Goal: Communication & Community: Answer question/provide support

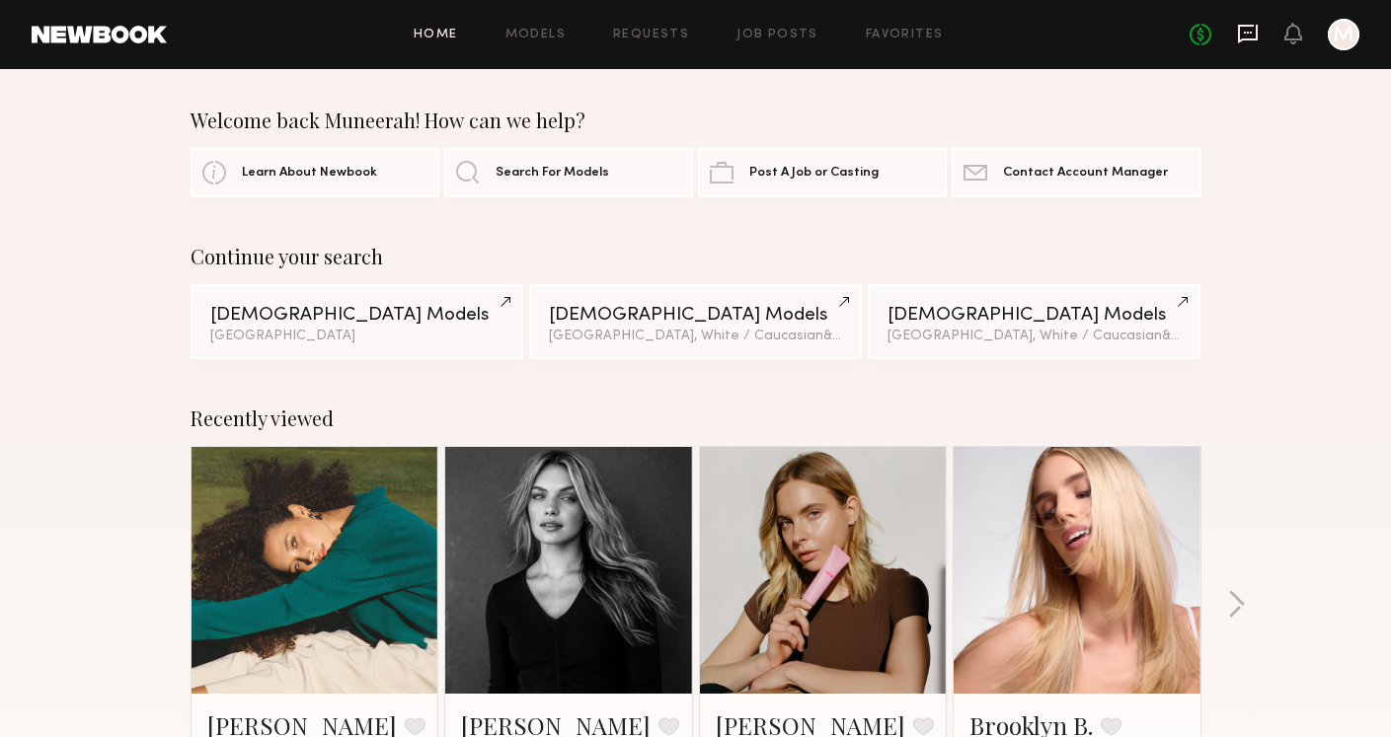
click at [1248, 33] on icon at bounding box center [1248, 33] width 8 height 2
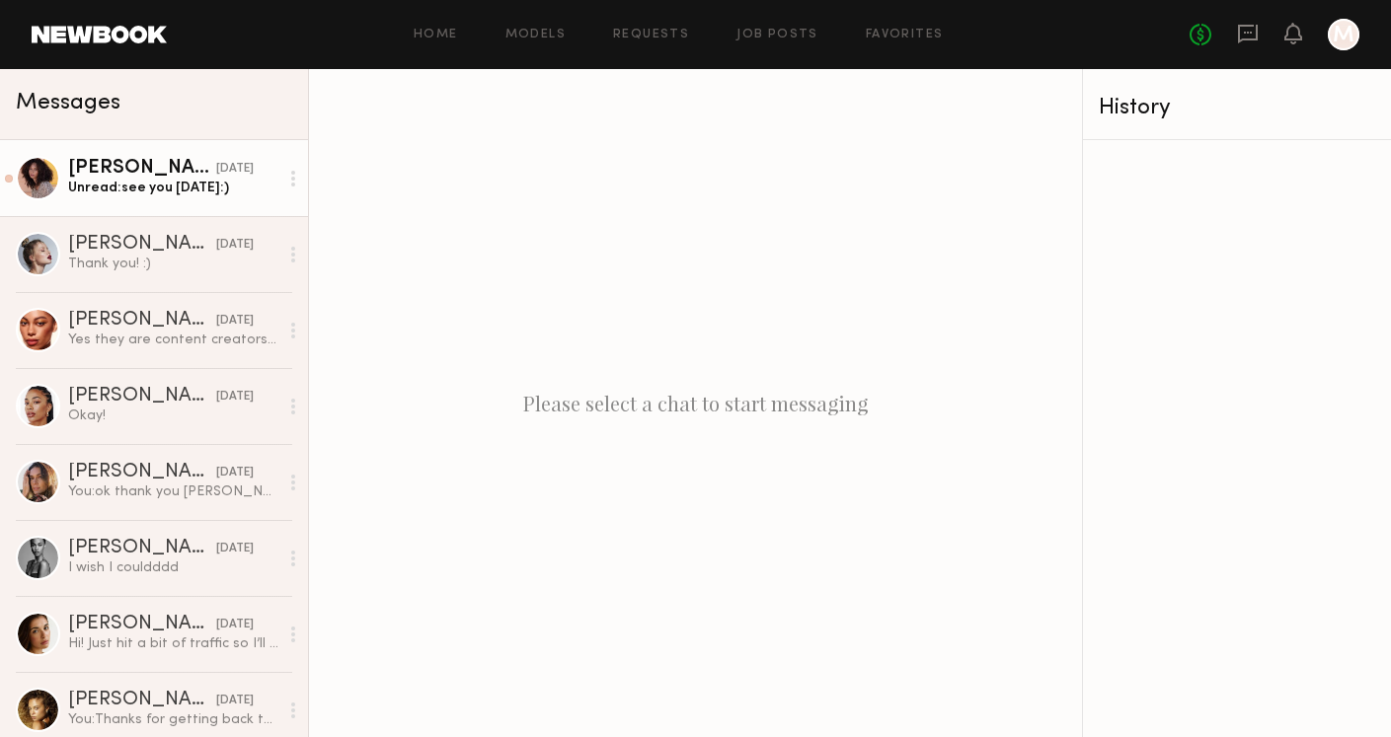
click at [144, 175] on div "[PERSON_NAME]" at bounding box center [142, 169] width 148 height 20
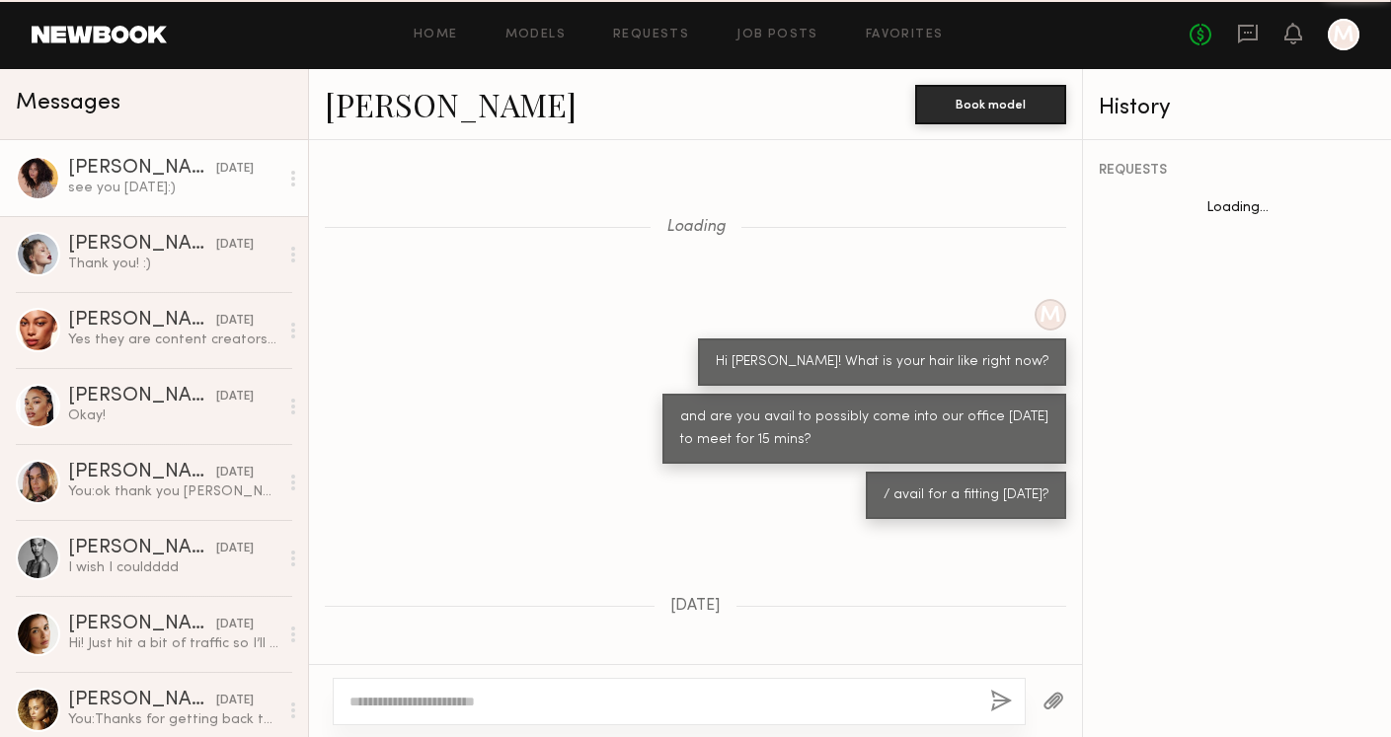
scroll to position [2742, 0]
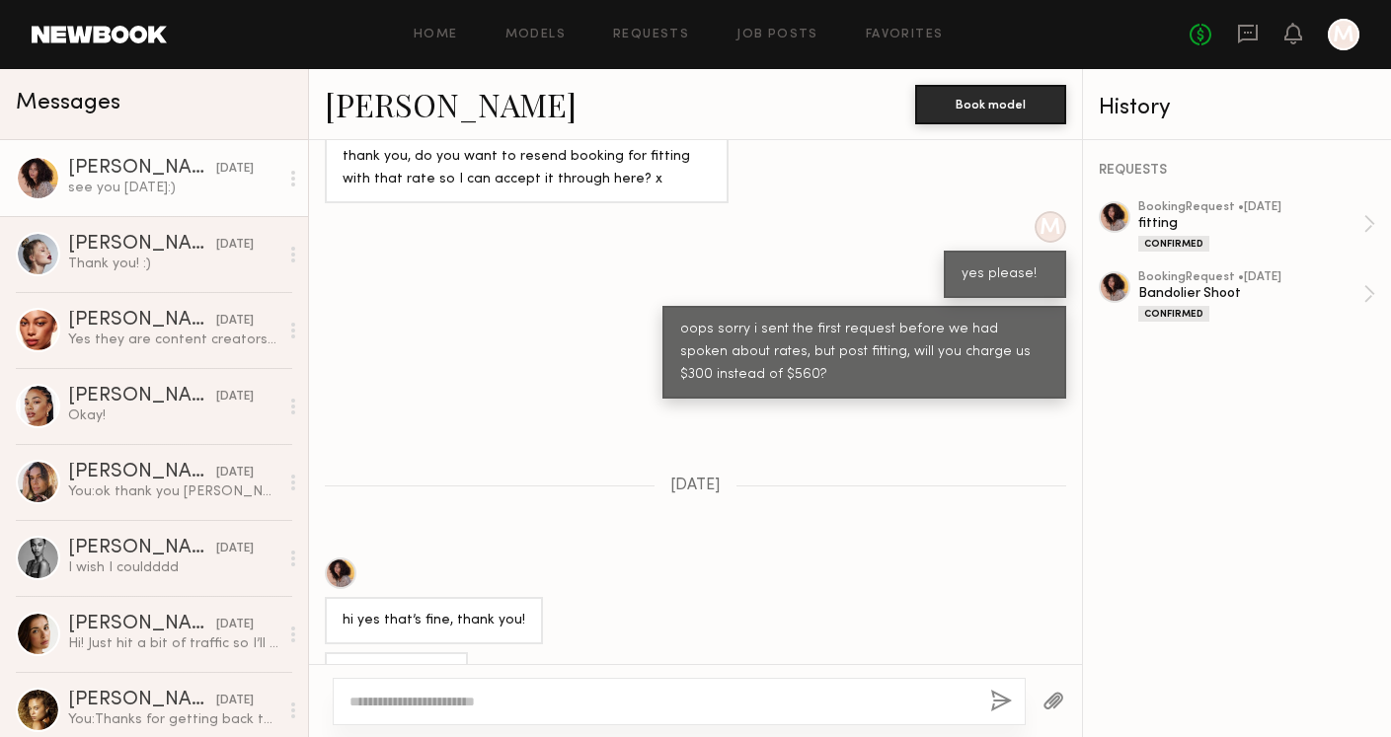
click at [342, 558] on div at bounding box center [341, 574] width 32 height 32
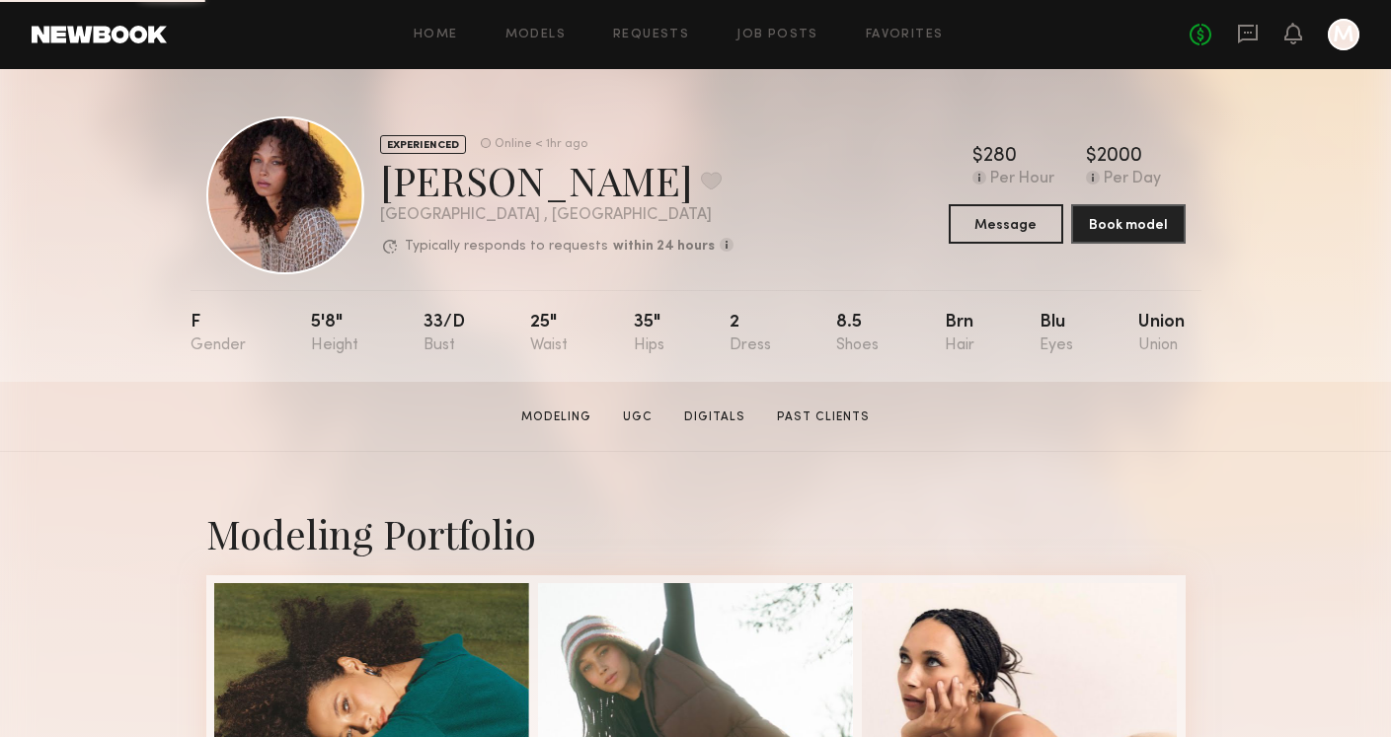
click at [1021, 437] on section "[PERSON_NAME] Modeling UGC Digitals Past Clients Message Book Model" at bounding box center [695, 417] width 1391 height 70
click at [1239, 36] on icon at bounding box center [1248, 34] width 20 height 19
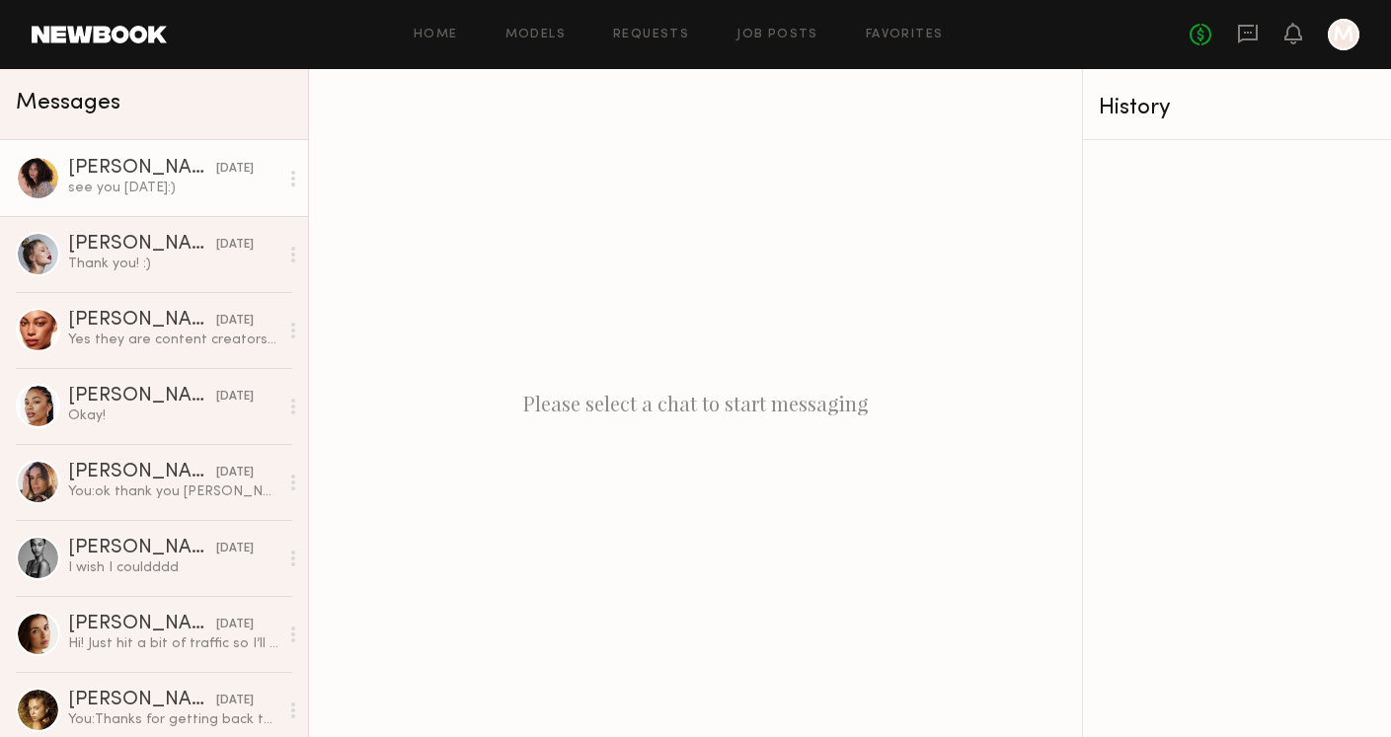
click at [171, 206] on link "[PERSON_NAME] [DATE] see you [DATE]:)" at bounding box center [154, 178] width 308 height 76
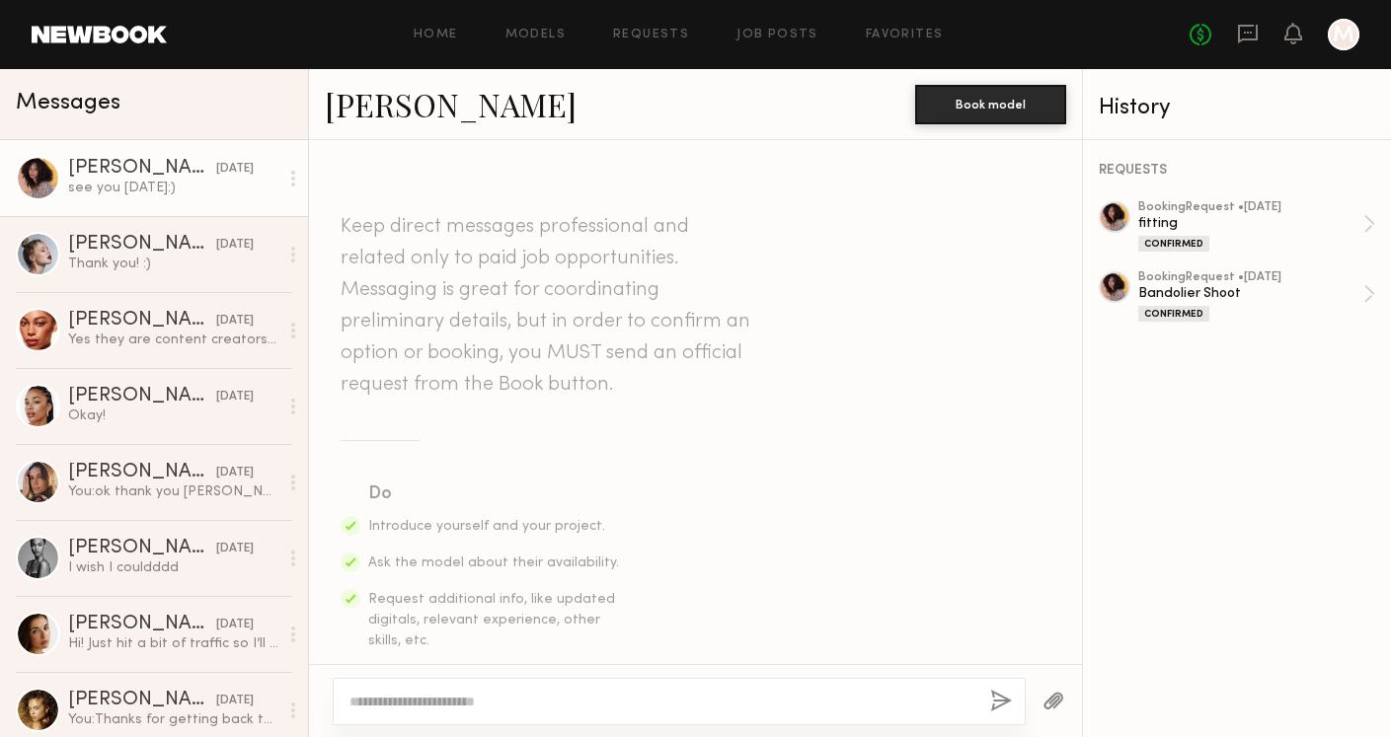
scroll to position [1513, 0]
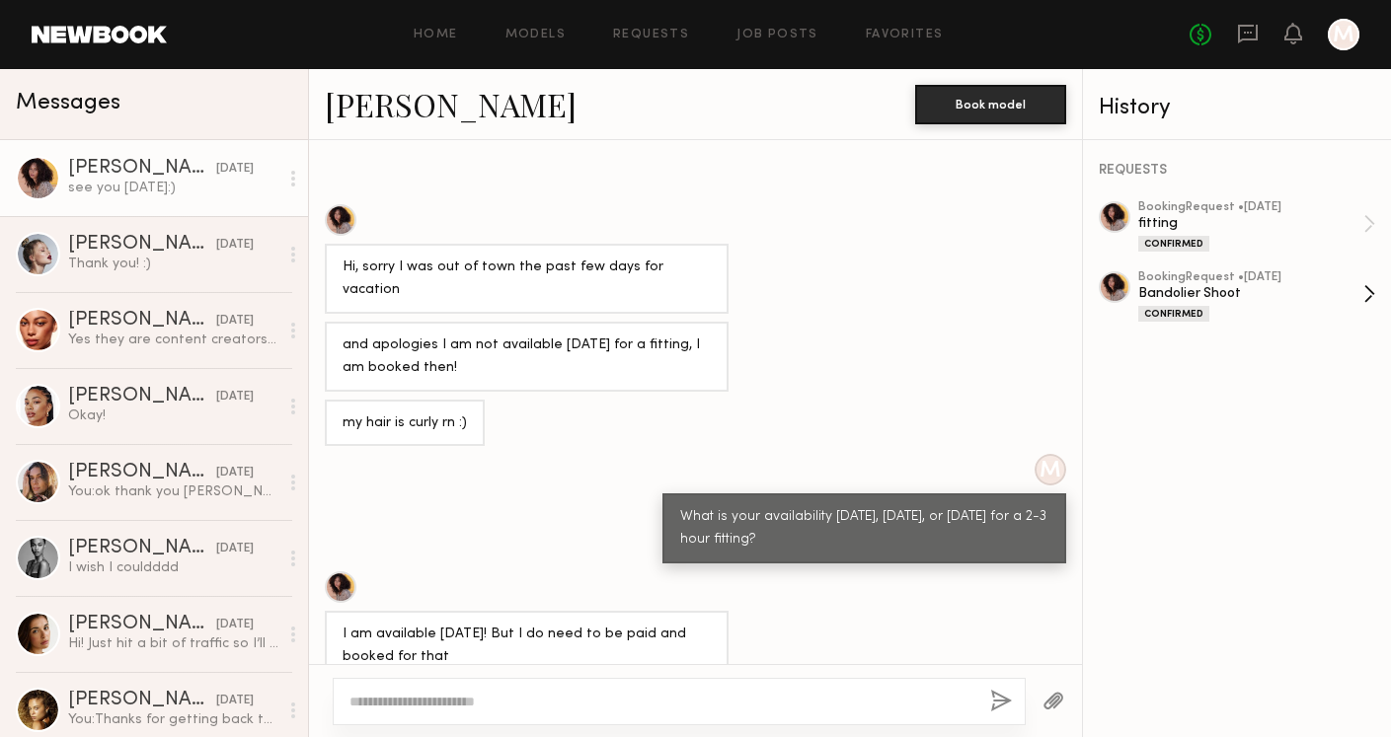
click at [1249, 284] on div "Bandolier Shoot" at bounding box center [1250, 293] width 225 height 19
click at [455, 704] on textarea at bounding box center [661, 702] width 625 height 20
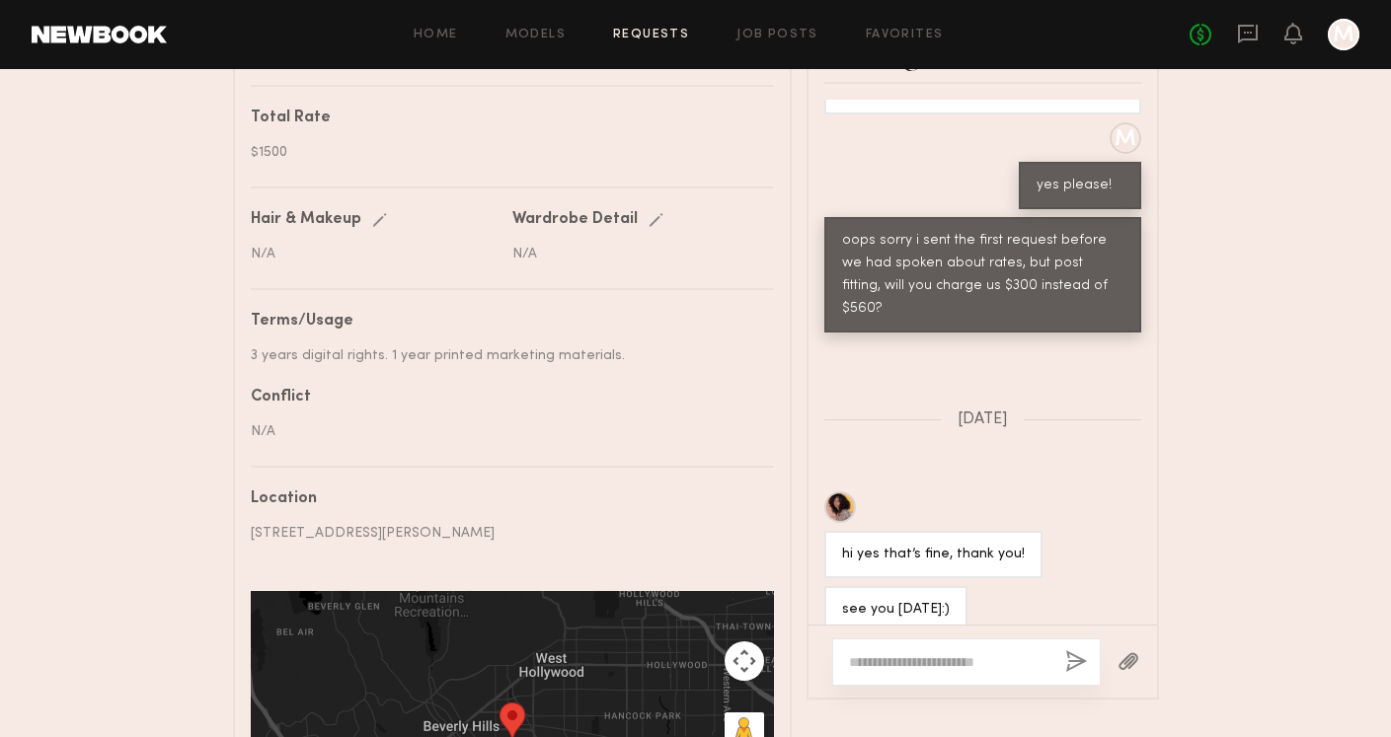
scroll to position [974, 0]
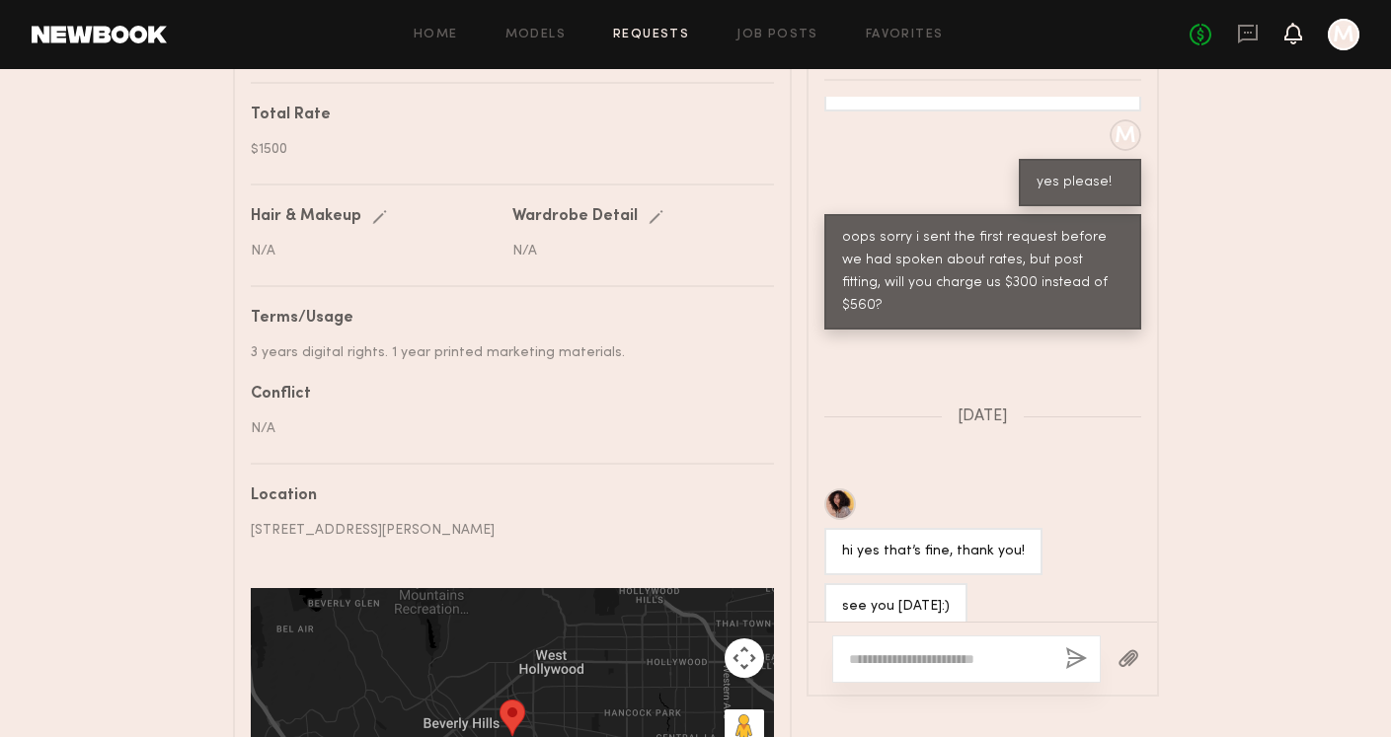
click at [1295, 38] on icon at bounding box center [1293, 33] width 16 height 14
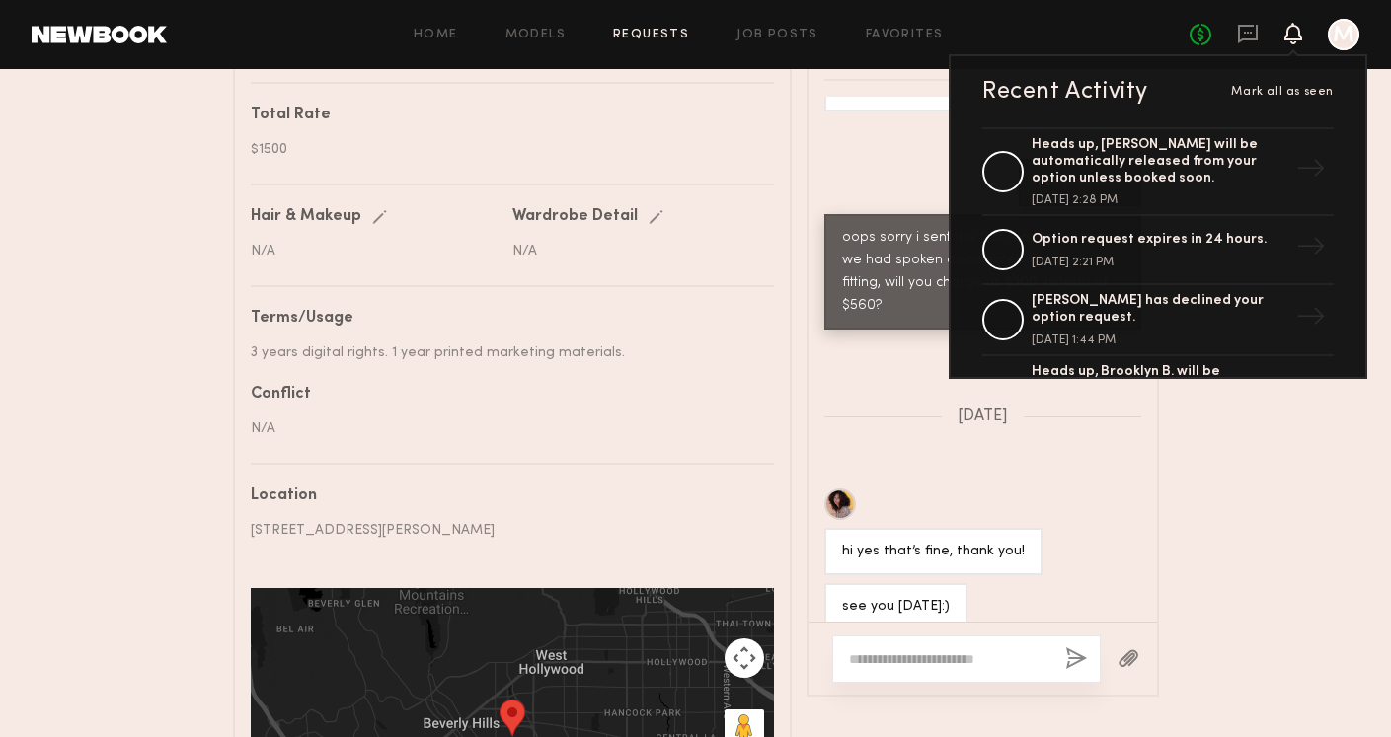
click at [1235, 33] on div "No fees up to $5,000 Recent Activity Mark all as seen Heads up, Chloe B. will b…" at bounding box center [1275, 35] width 170 height 32
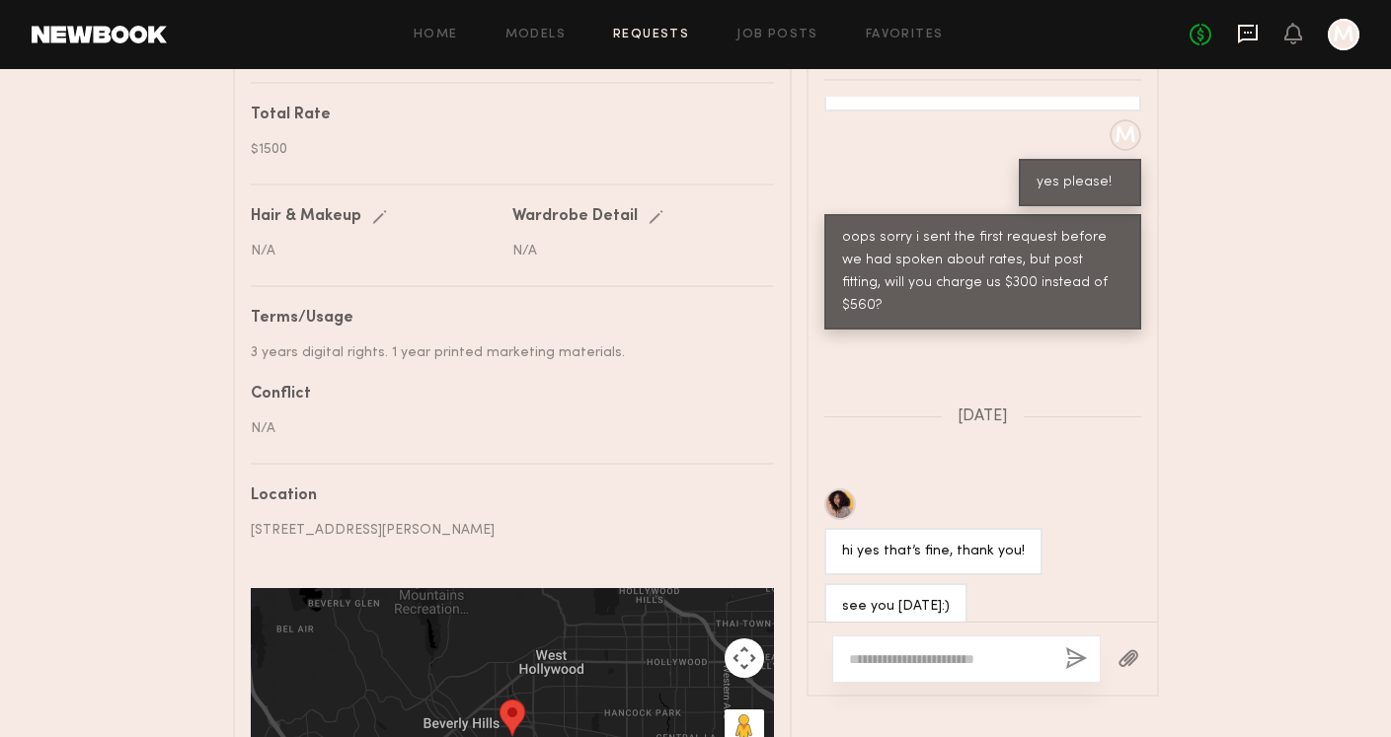
click at [1245, 32] on icon at bounding box center [1248, 33] width 8 height 2
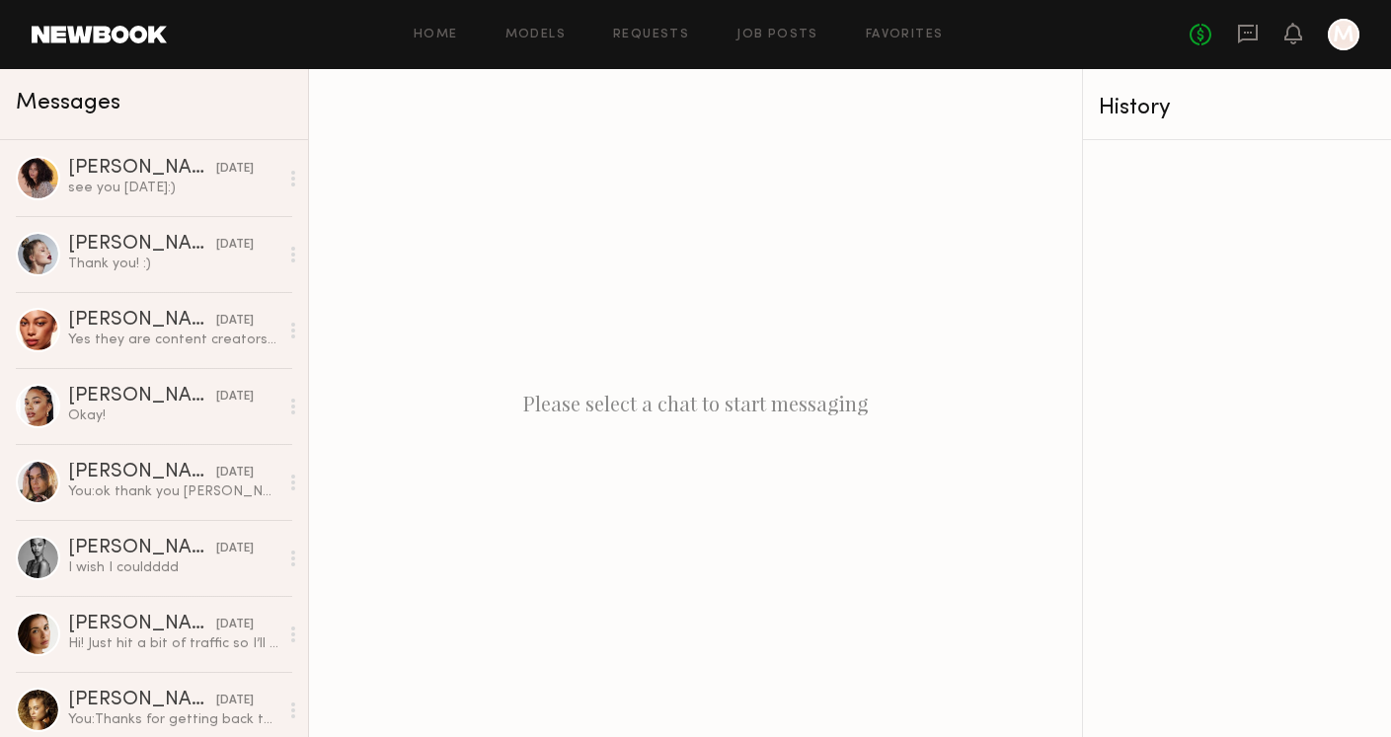
click at [1346, 39] on div at bounding box center [1344, 35] width 32 height 32
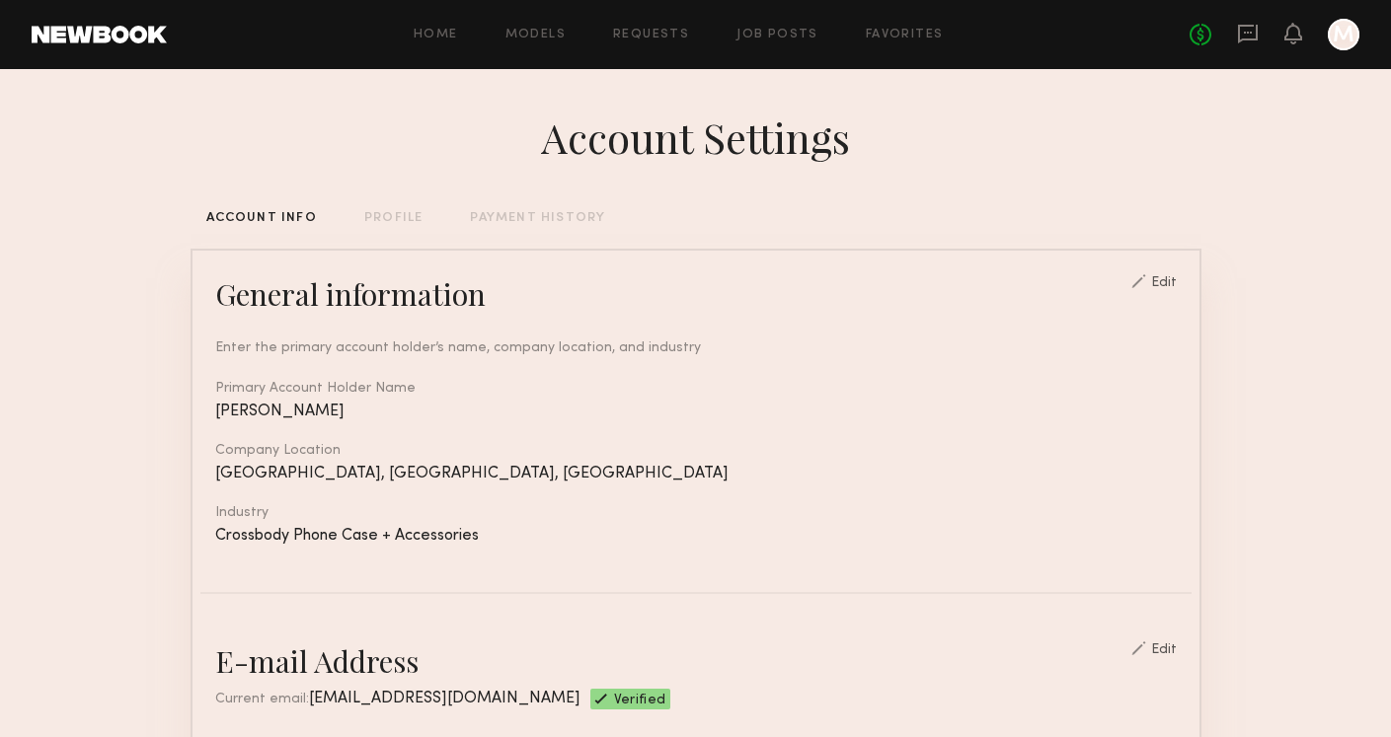
click at [1346, 40] on div at bounding box center [1344, 35] width 32 height 32
click at [433, 41] on div "Home Models Requests Job Posts Favorites Sign Out No fees up to $5,000 M" at bounding box center [763, 35] width 1192 height 32
click at [447, 23] on div "Home Models Requests Job Posts Favorites Sign Out No fees up to $5,000 M" at bounding box center [763, 35] width 1192 height 32
click at [444, 38] on link "Home" at bounding box center [436, 35] width 44 height 13
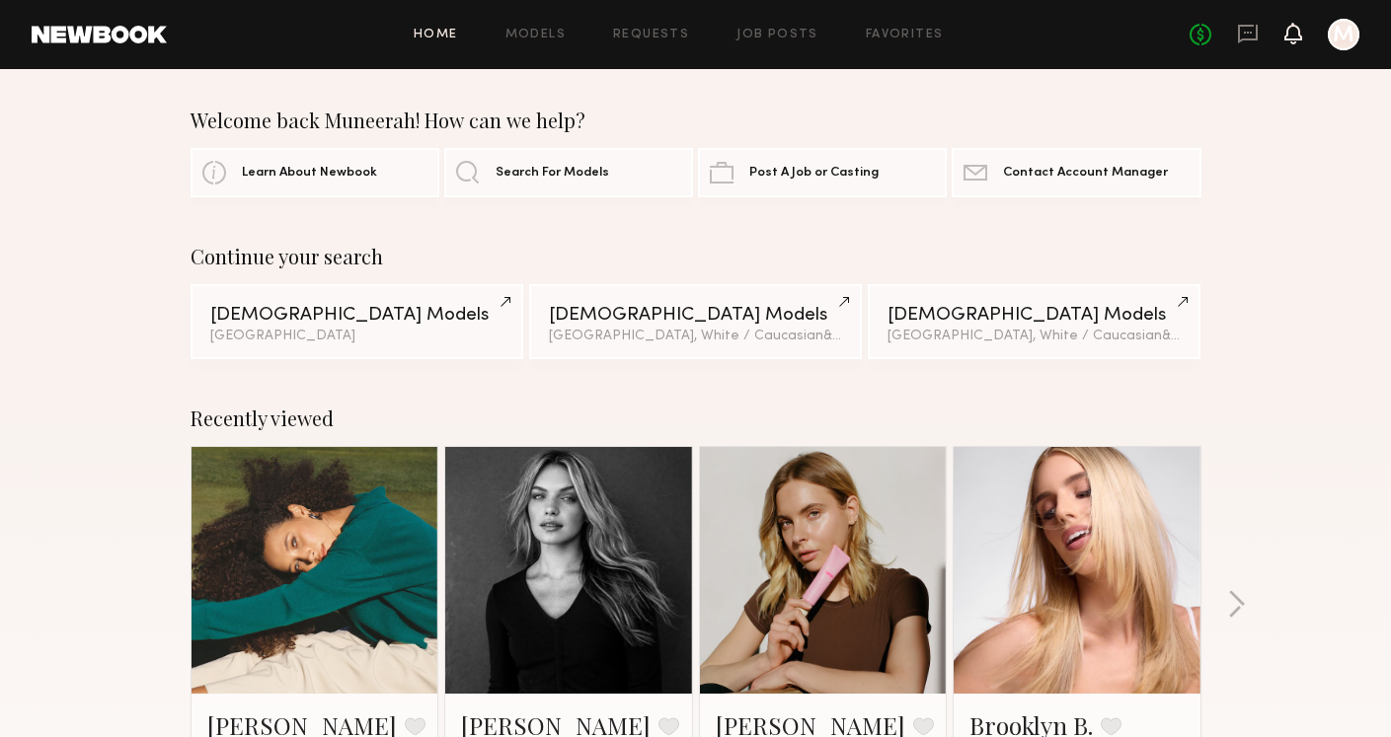
click at [1289, 39] on icon at bounding box center [1293, 33] width 16 height 14
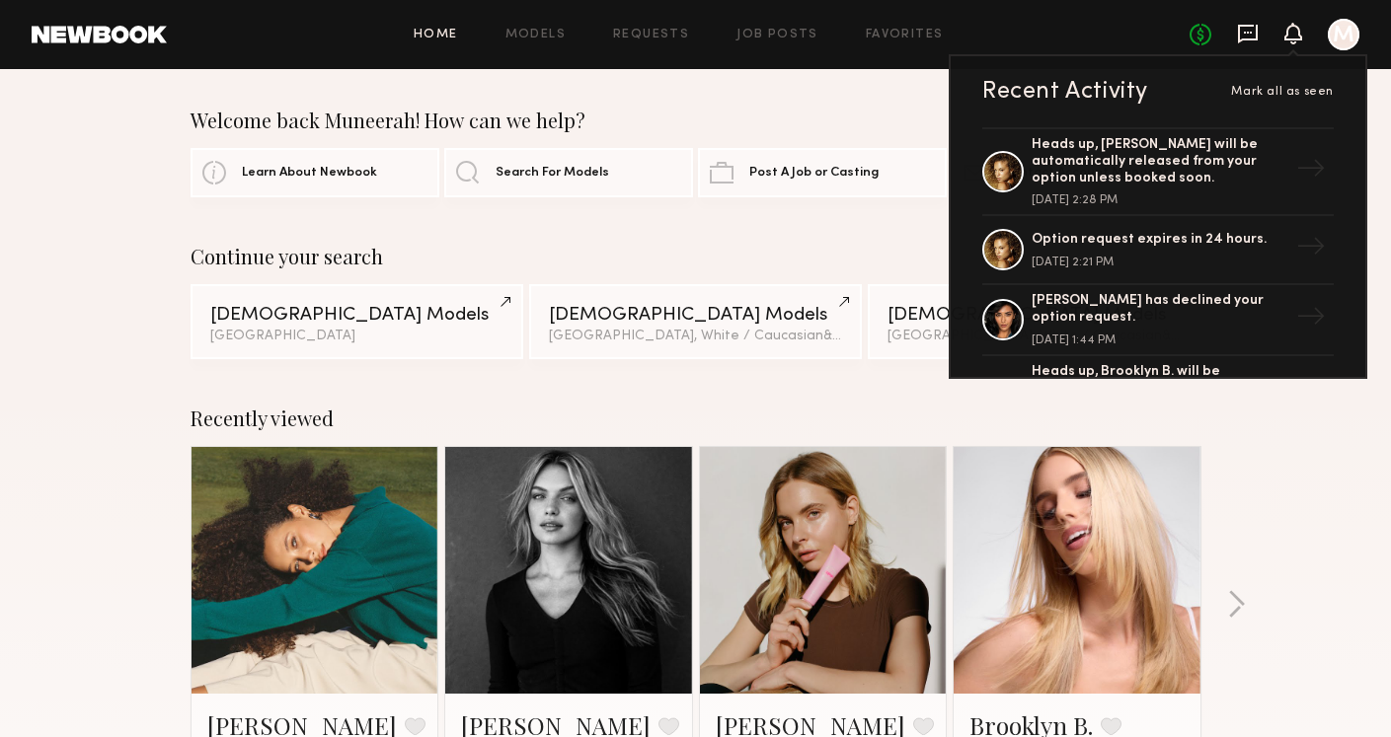
click at [1245, 33] on icon at bounding box center [1248, 33] width 8 height 2
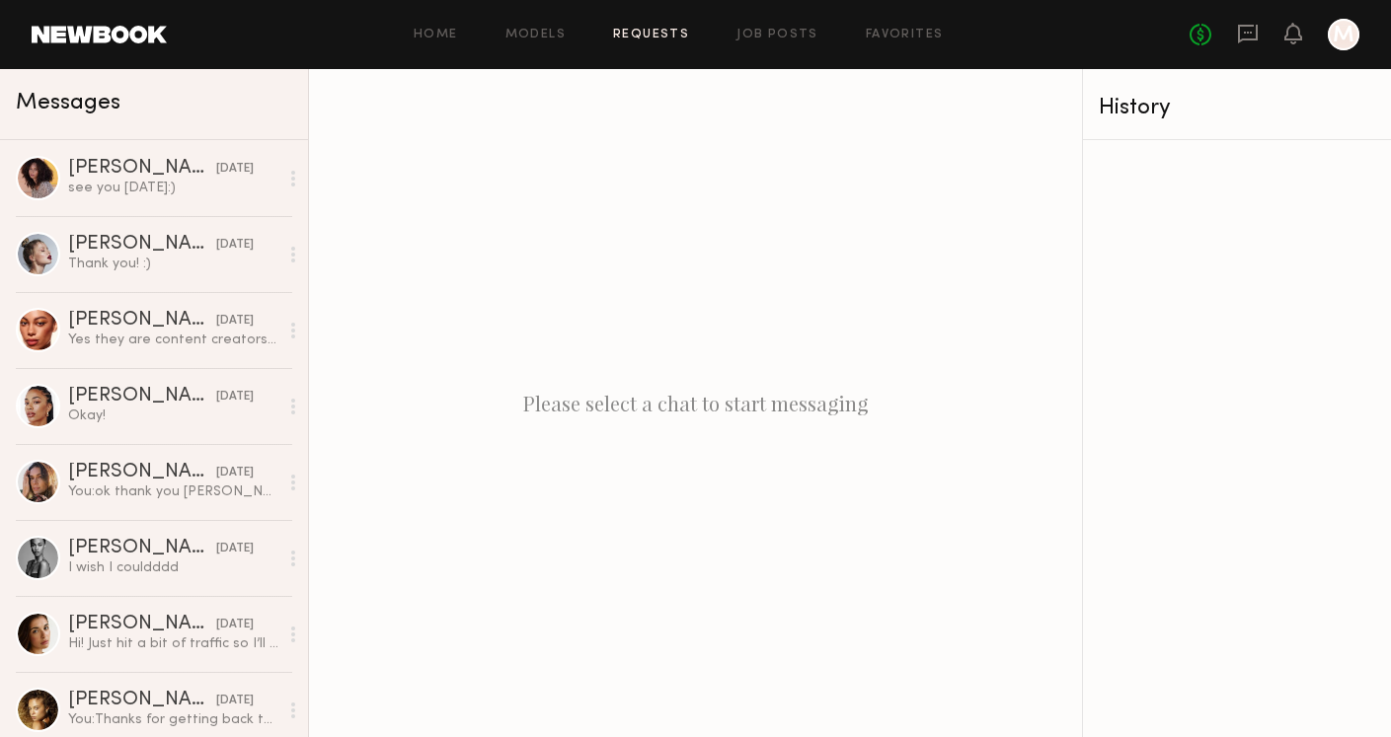
click at [660, 29] on link "Requests" at bounding box center [651, 35] width 76 height 13
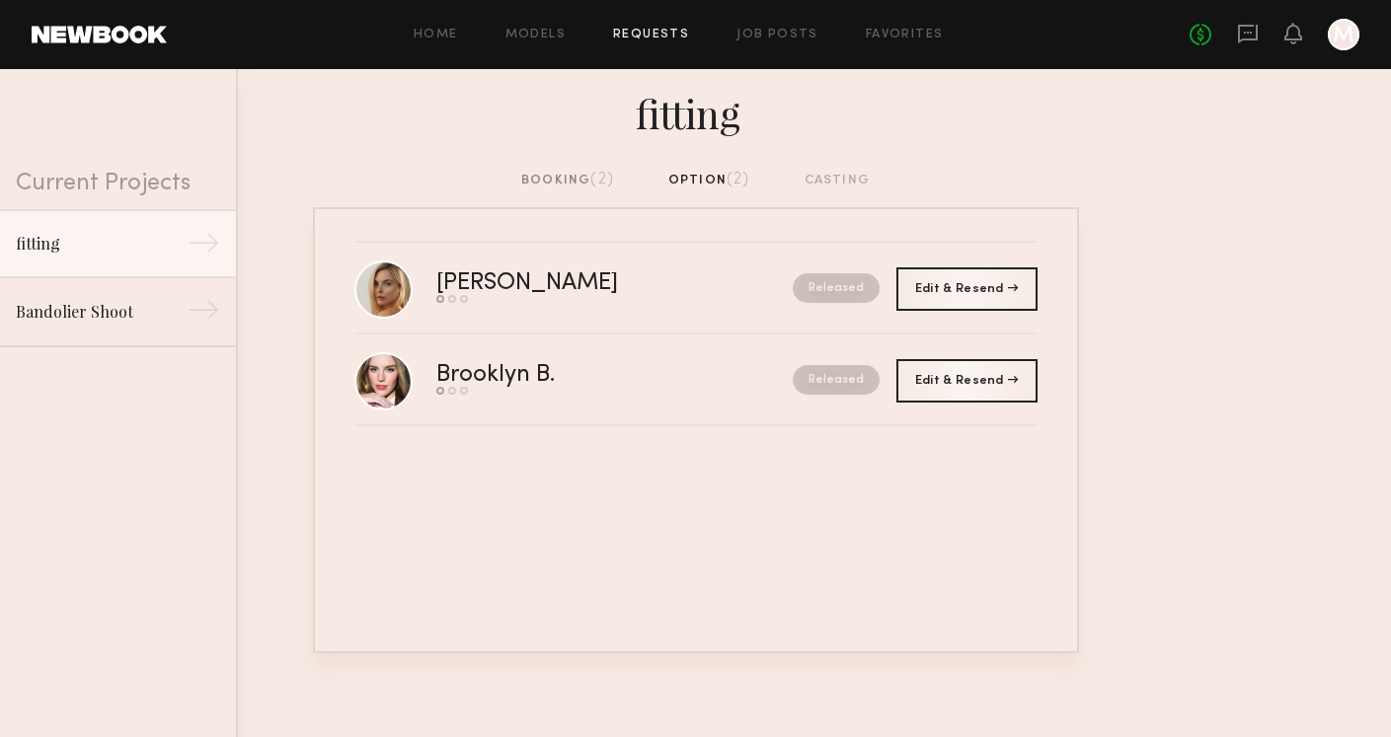
click at [551, 172] on div "booking (2)" at bounding box center [567, 181] width 93 height 22
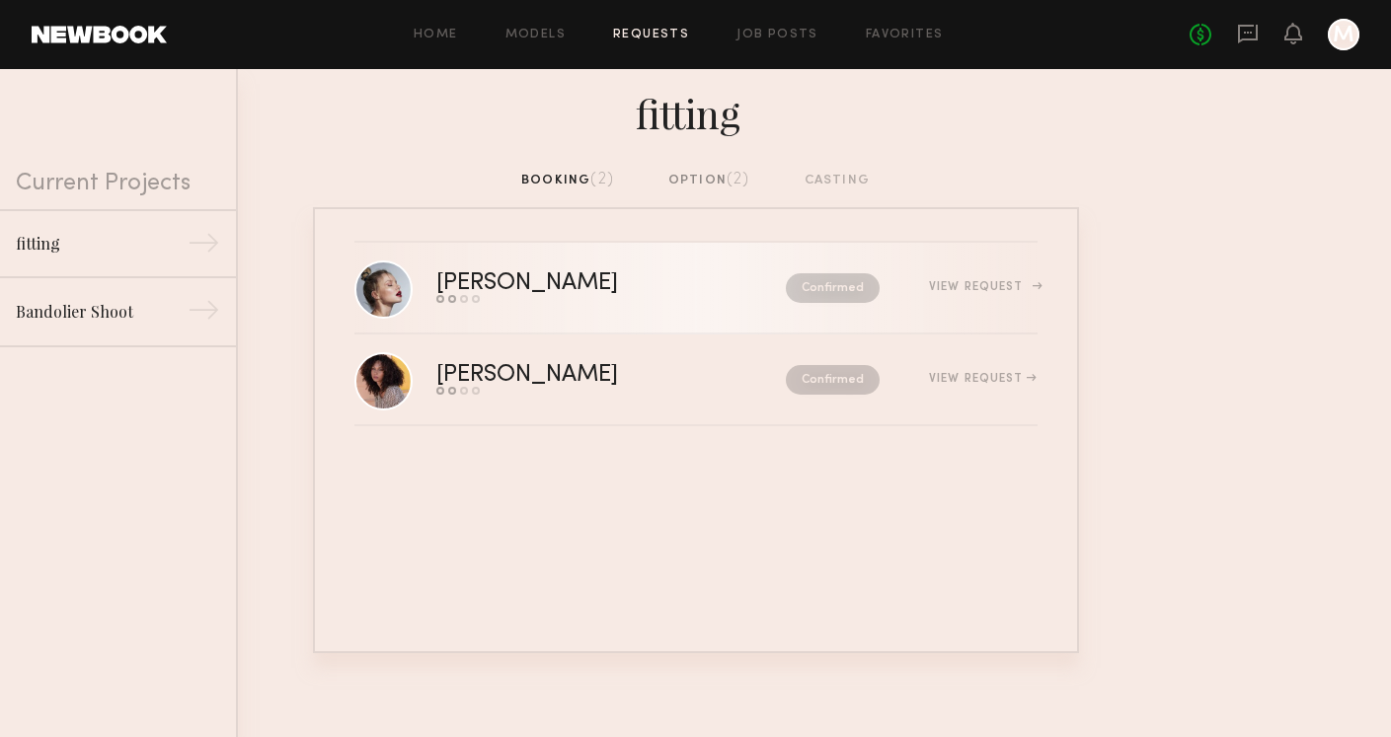
click at [487, 284] on div "Klaudia S." at bounding box center [569, 283] width 266 height 23
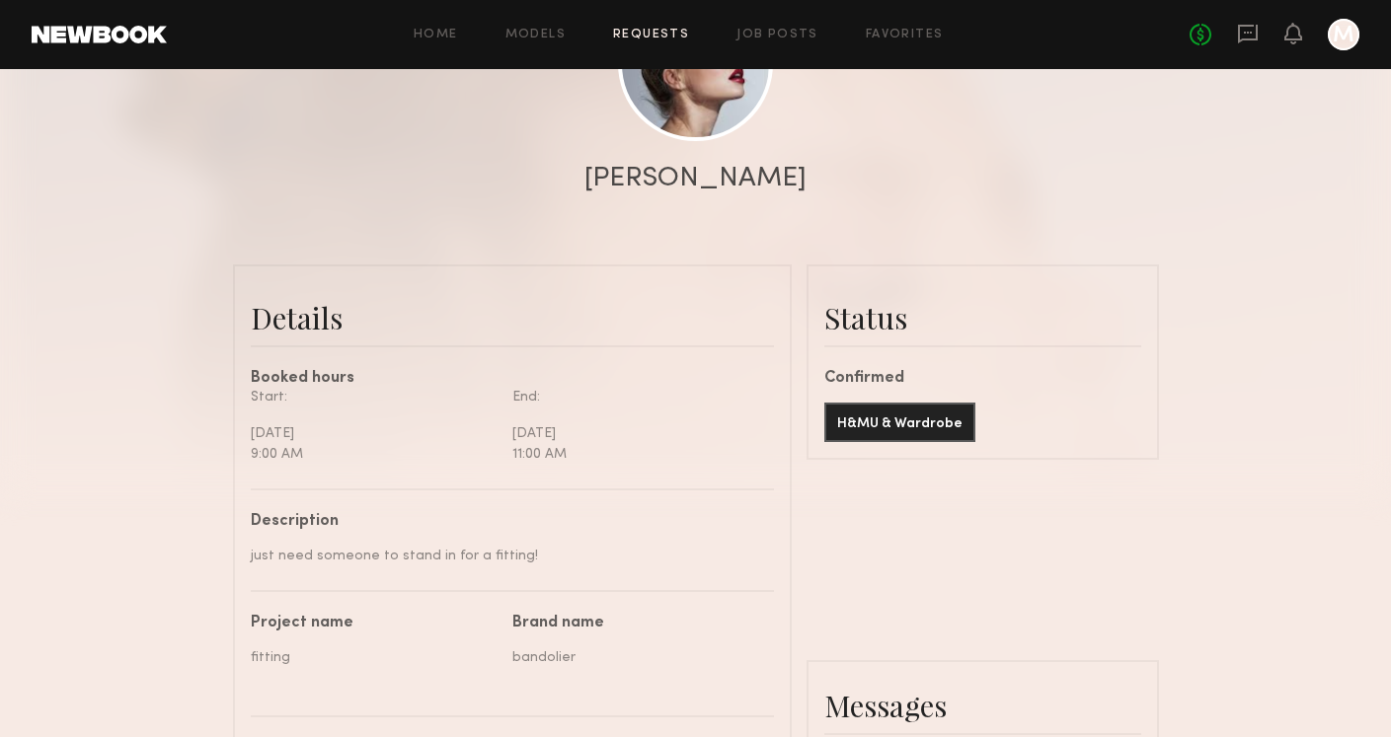
scroll to position [371, 0]
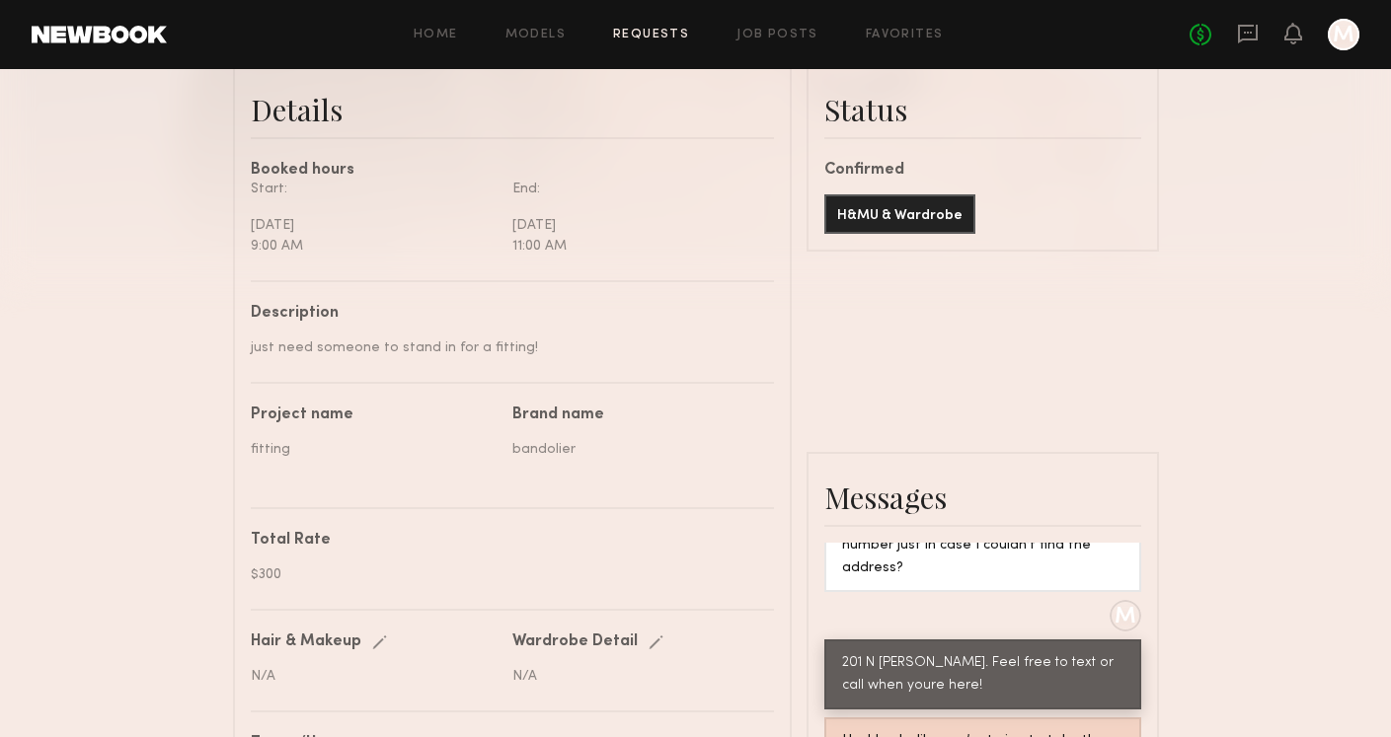
scroll to position [541, 0]
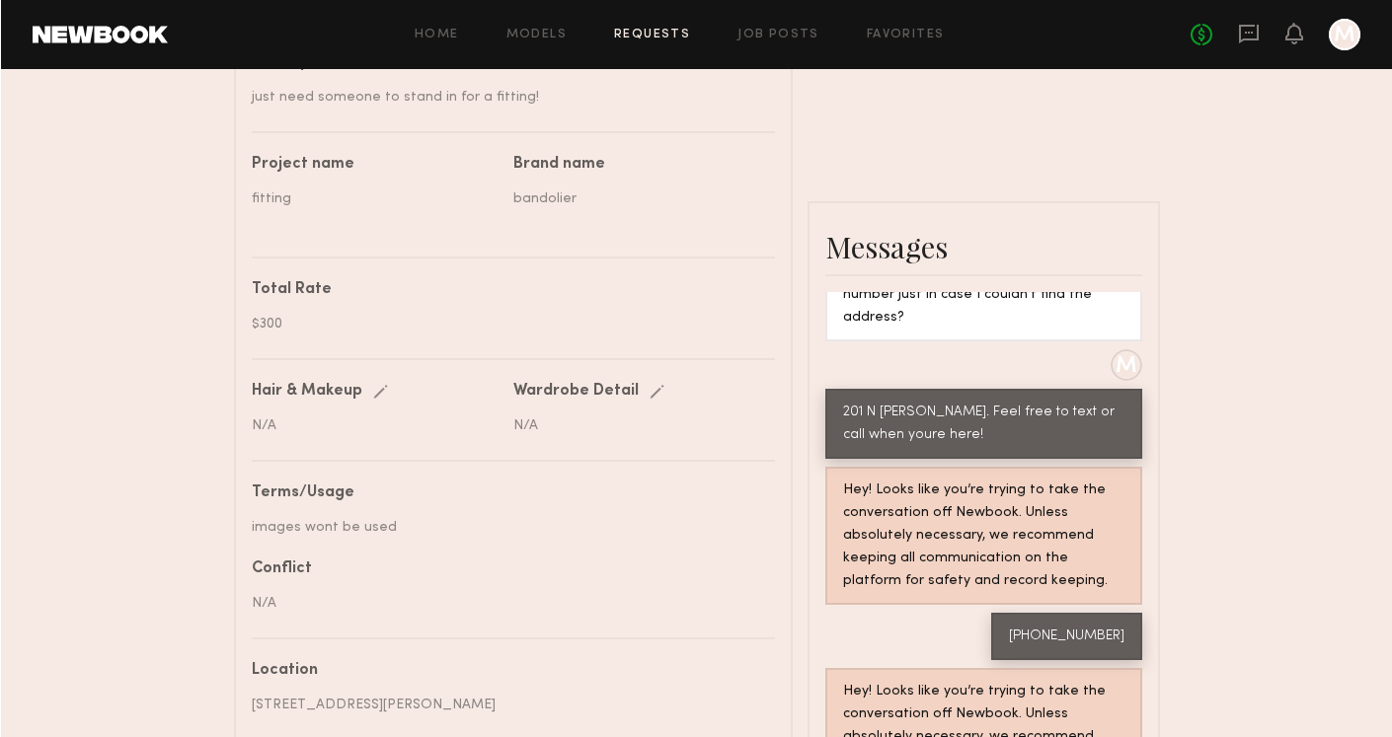
scroll to position [765, 0]
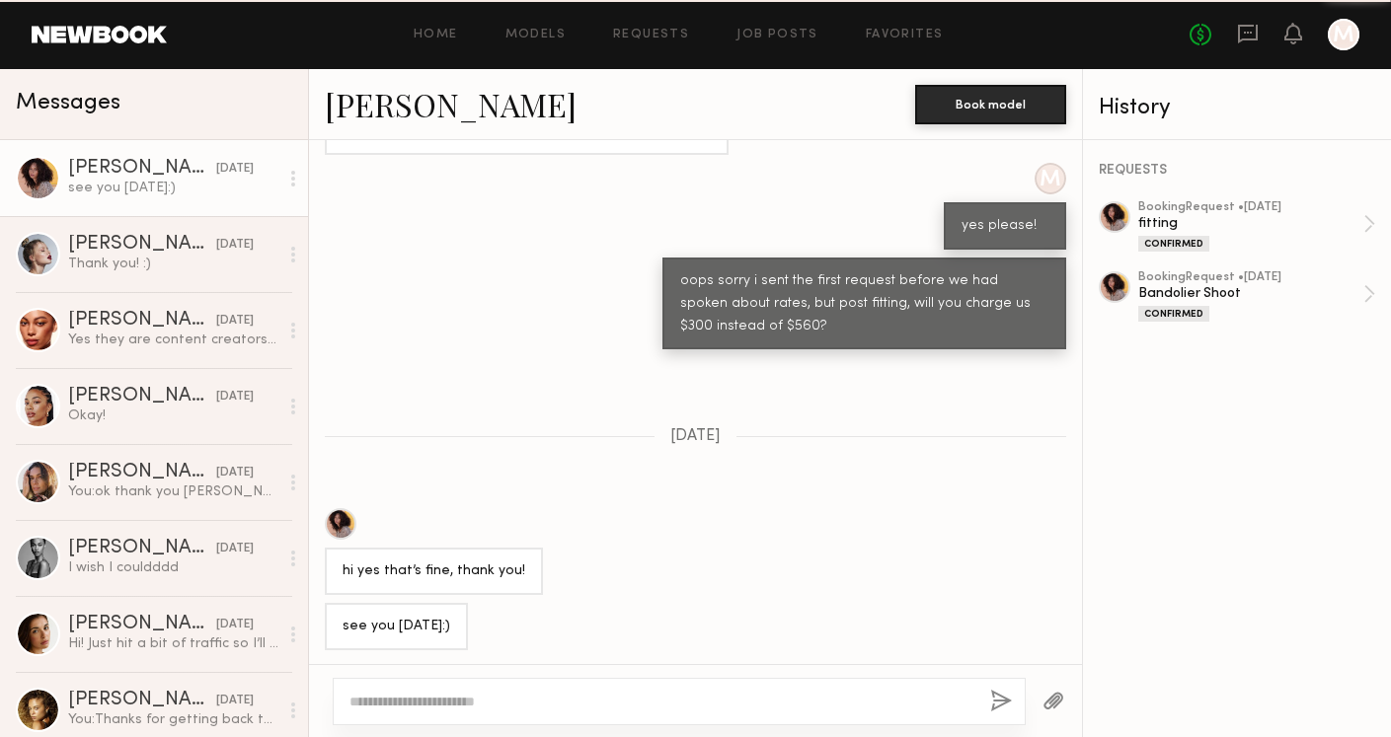
click at [470, 684] on div at bounding box center [679, 701] width 693 height 47
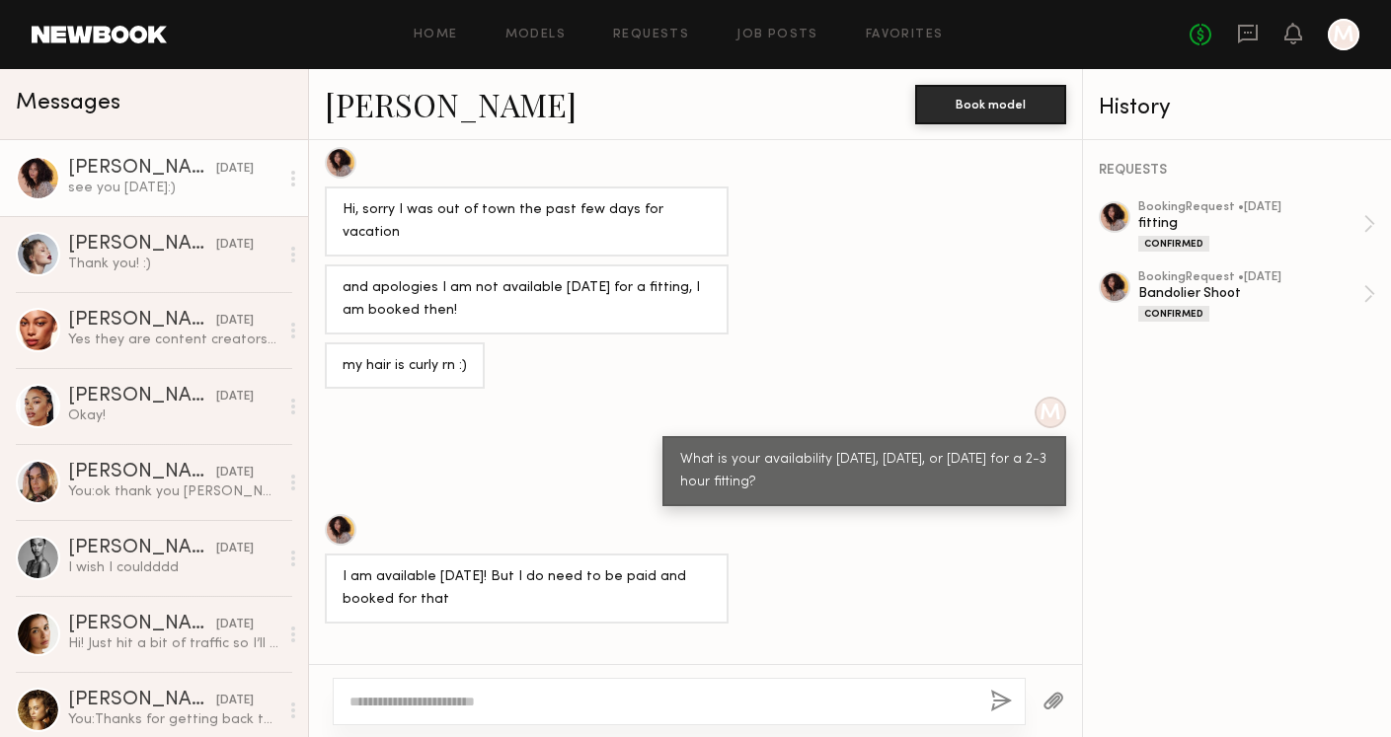
scroll to position [2541, 0]
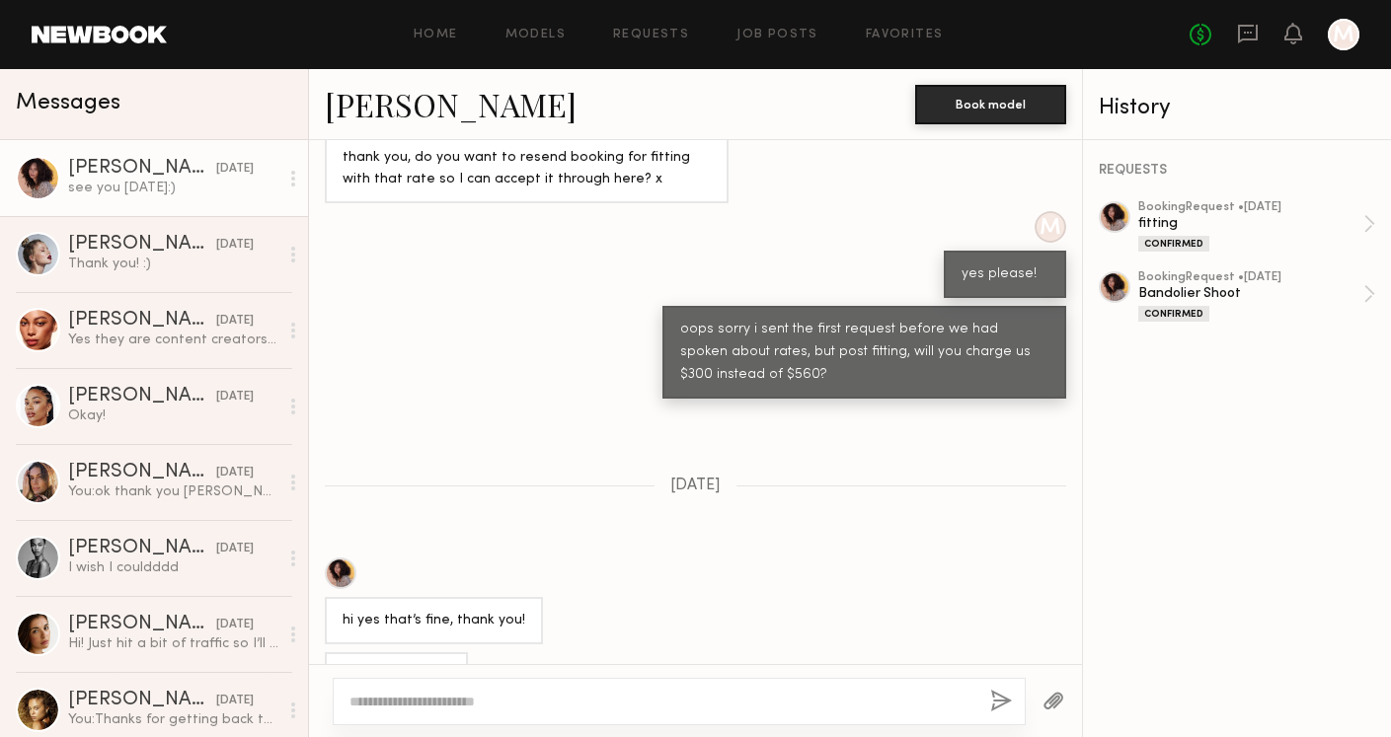
click at [466, 707] on textarea at bounding box center [661, 702] width 625 height 20
type textarea "**********"
click at [992, 703] on button "button" at bounding box center [1001, 702] width 22 height 25
